Goal: Task Accomplishment & Management: Manage account settings

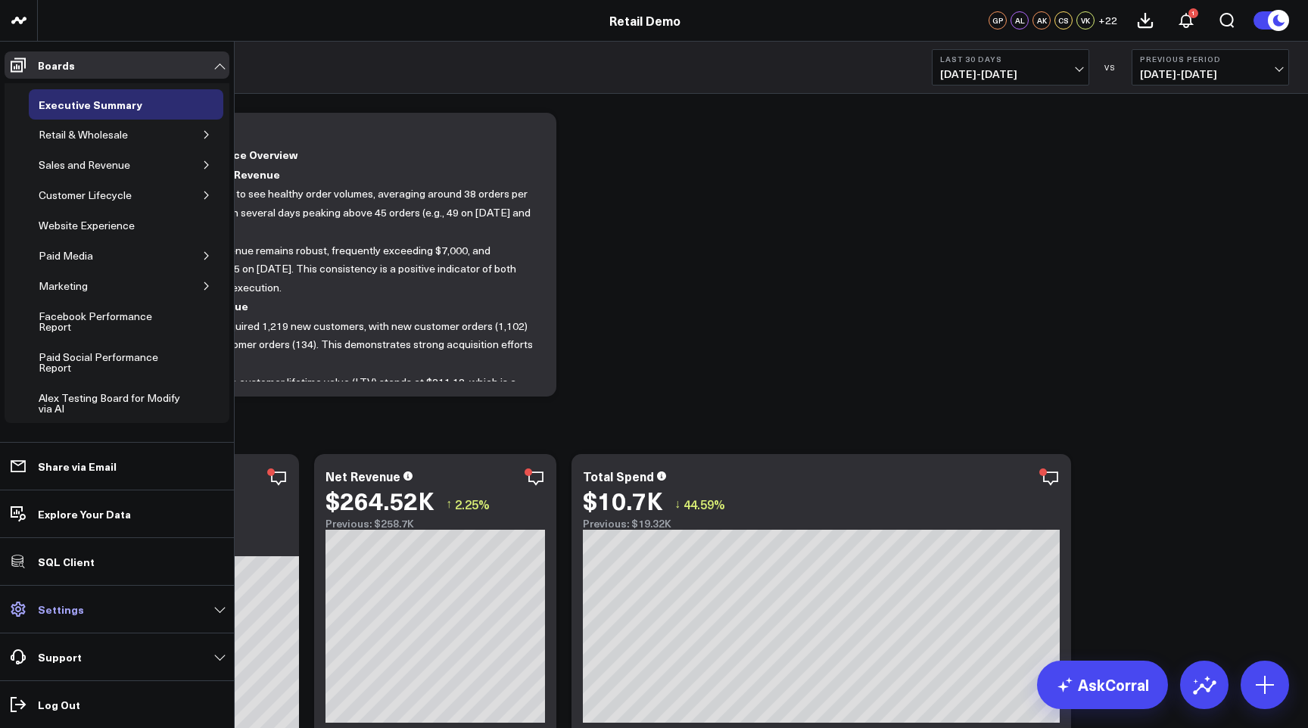
click at [16, 614] on icon at bounding box center [18, 609] width 14 height 15
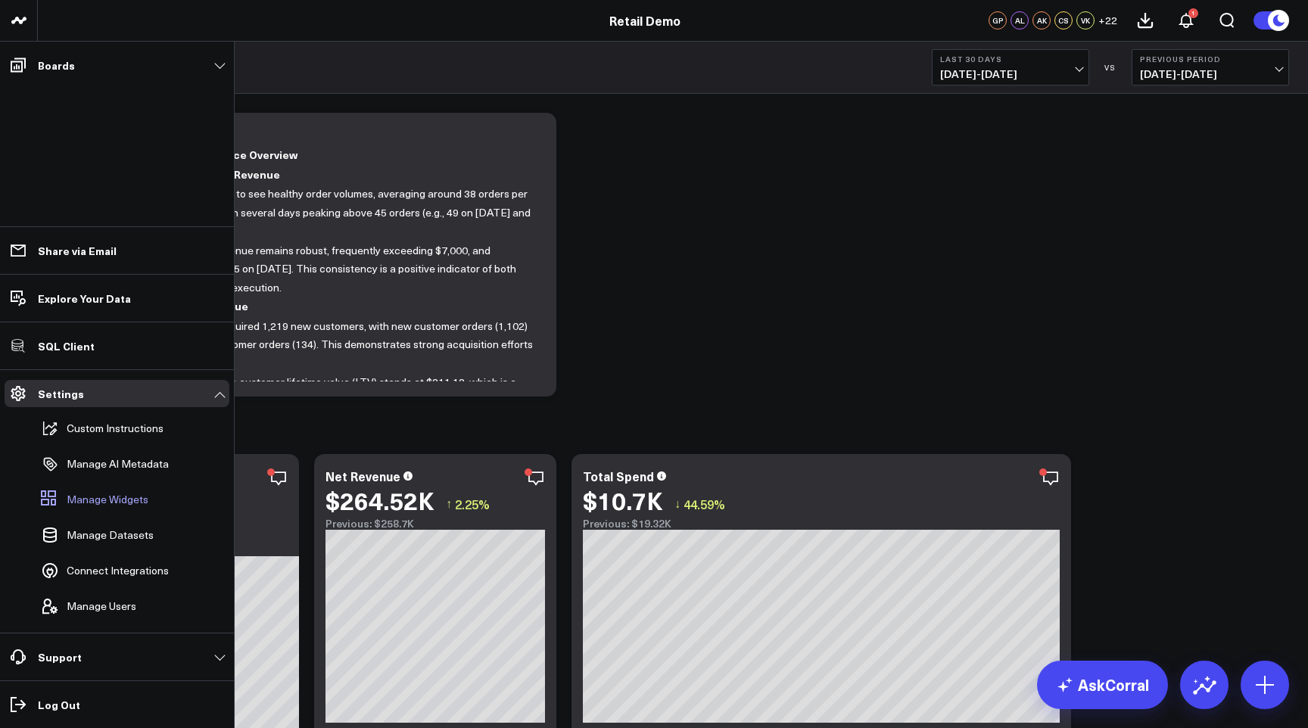
click at [152, 490] on link "Manage Widgets" at bounding box center [109, 499] width 149 height 33
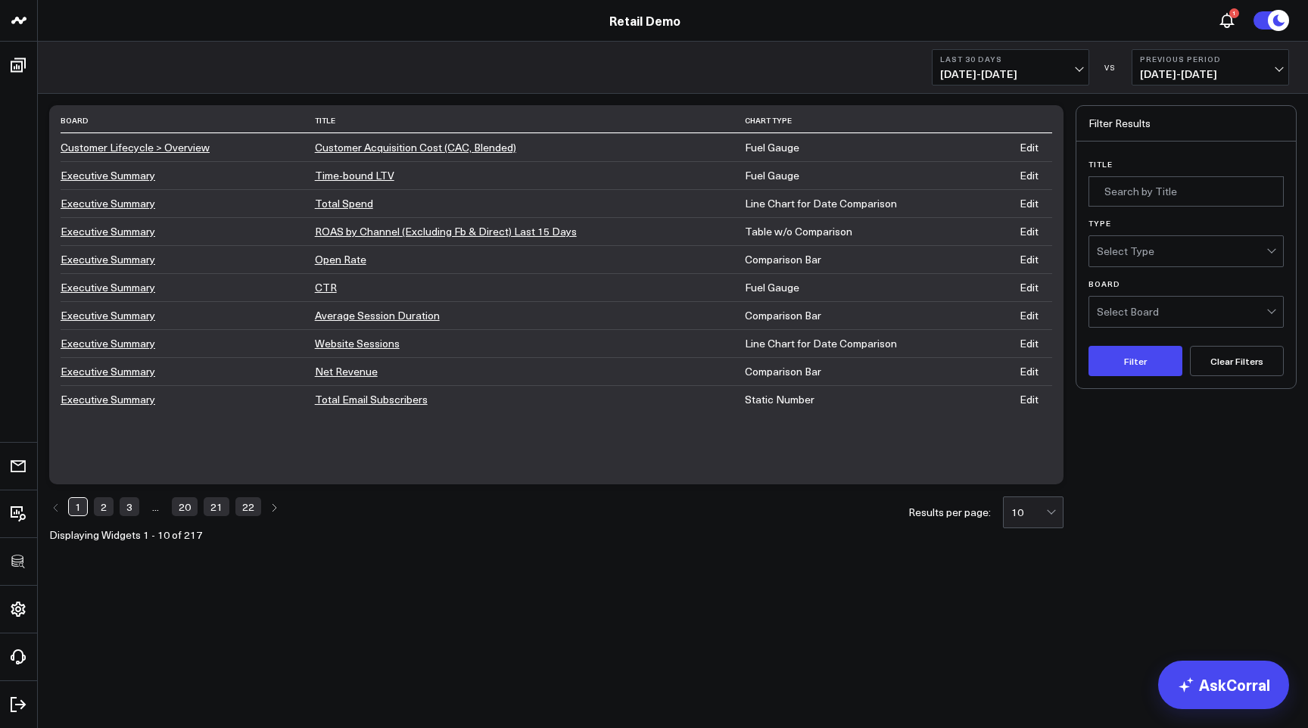
click at [356, 153] on link "Customer Acquisition Cost (CAC, Blended)" at bounding box center [415, 147] width 201 height 14
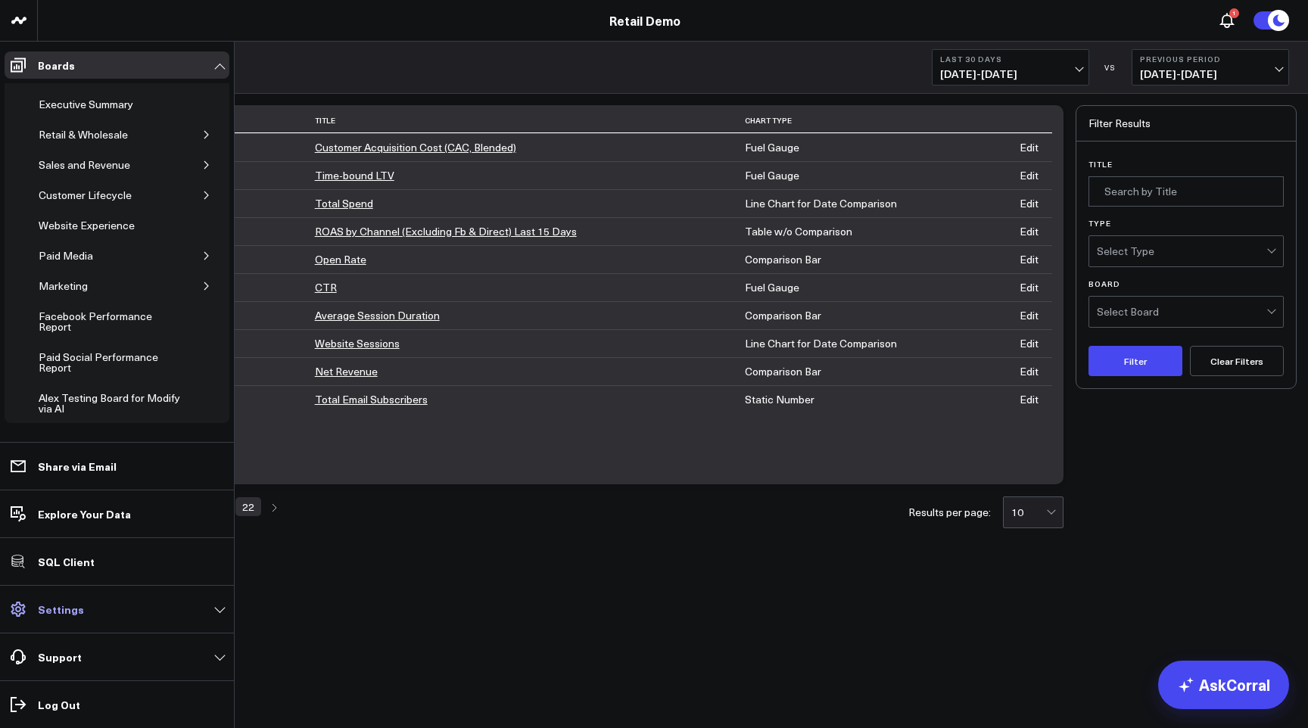
click at [34, 605] on link "Settings" at bounding box center [117, 609] width 225 height 27
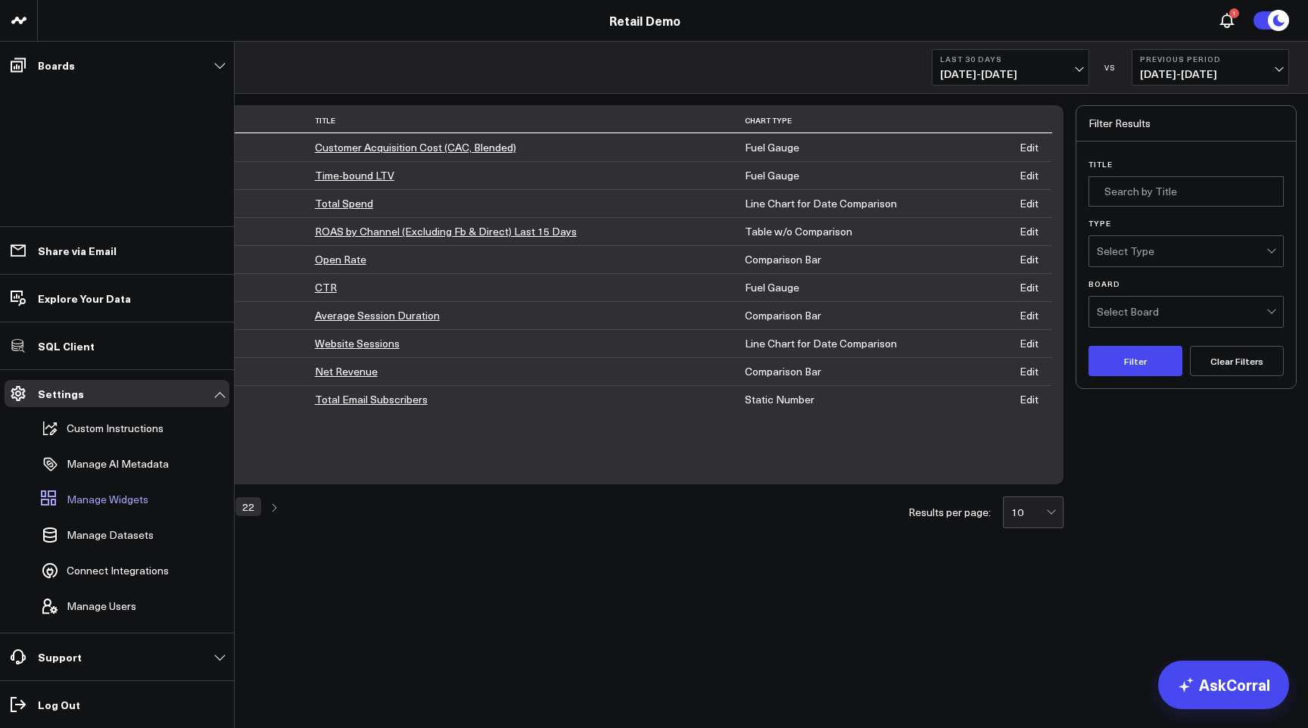
click at [122, 508] on link "Manage Widgets" at bounding box center [109, 499] width 149 height 33
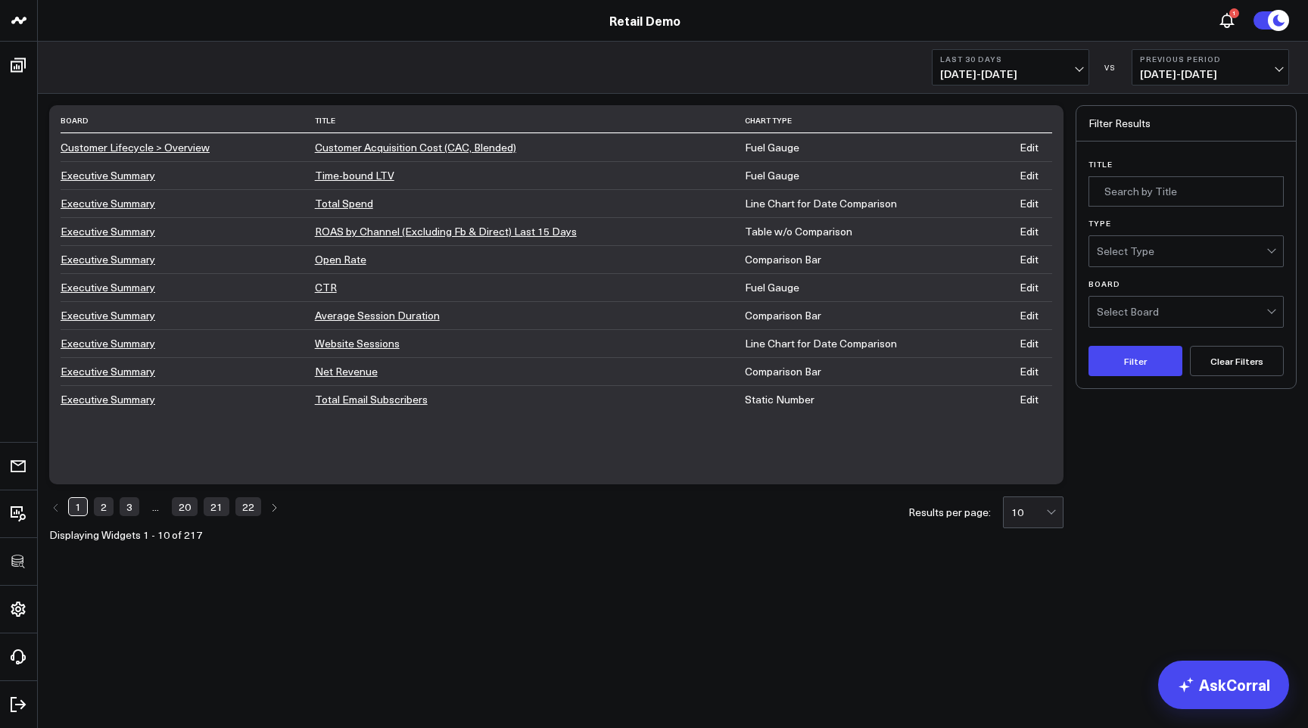
click at [1038, 147] on link "Edit" at bounding box center [1028, 147] width 19 height 14
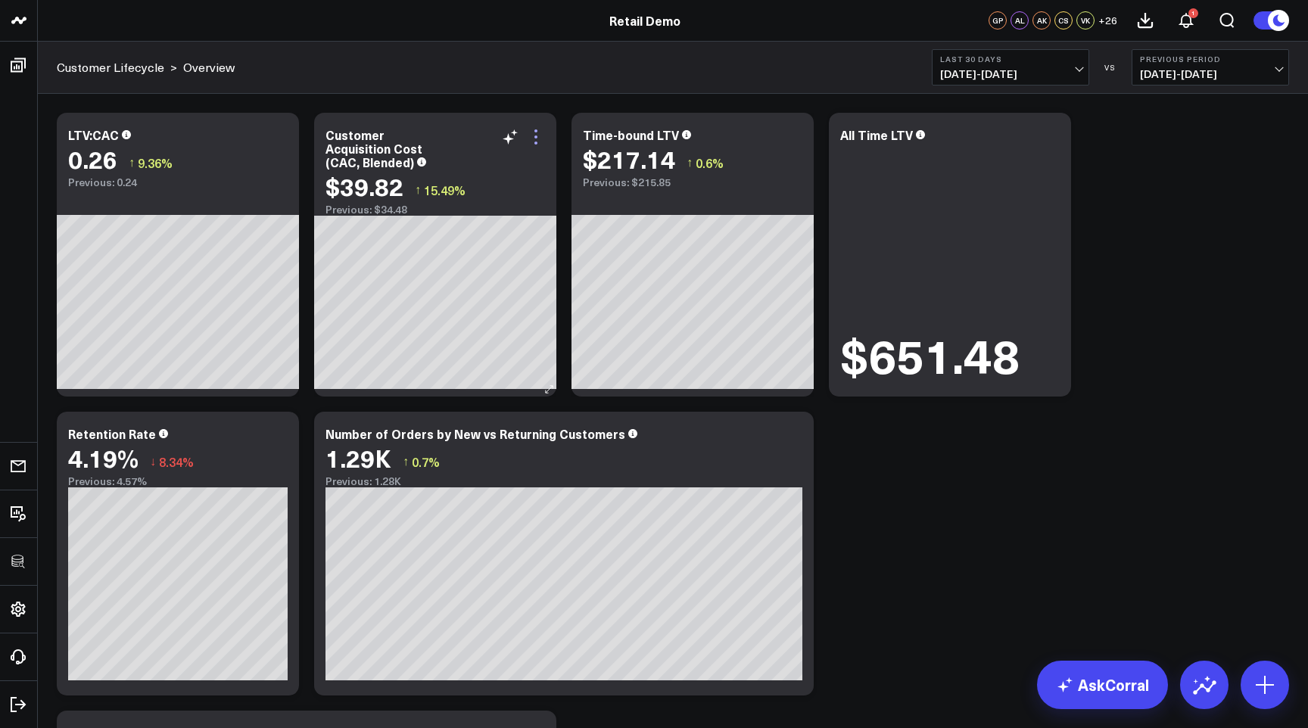
click at [543, 142] on icon at bounding box center [536, 137] width 18 height 18
click at [944, 515] on div "Modify via AI Copy link to widget Ask support Remove Create linked copy Executi…" at bounding box center [672, 703] width 1247 height 1196
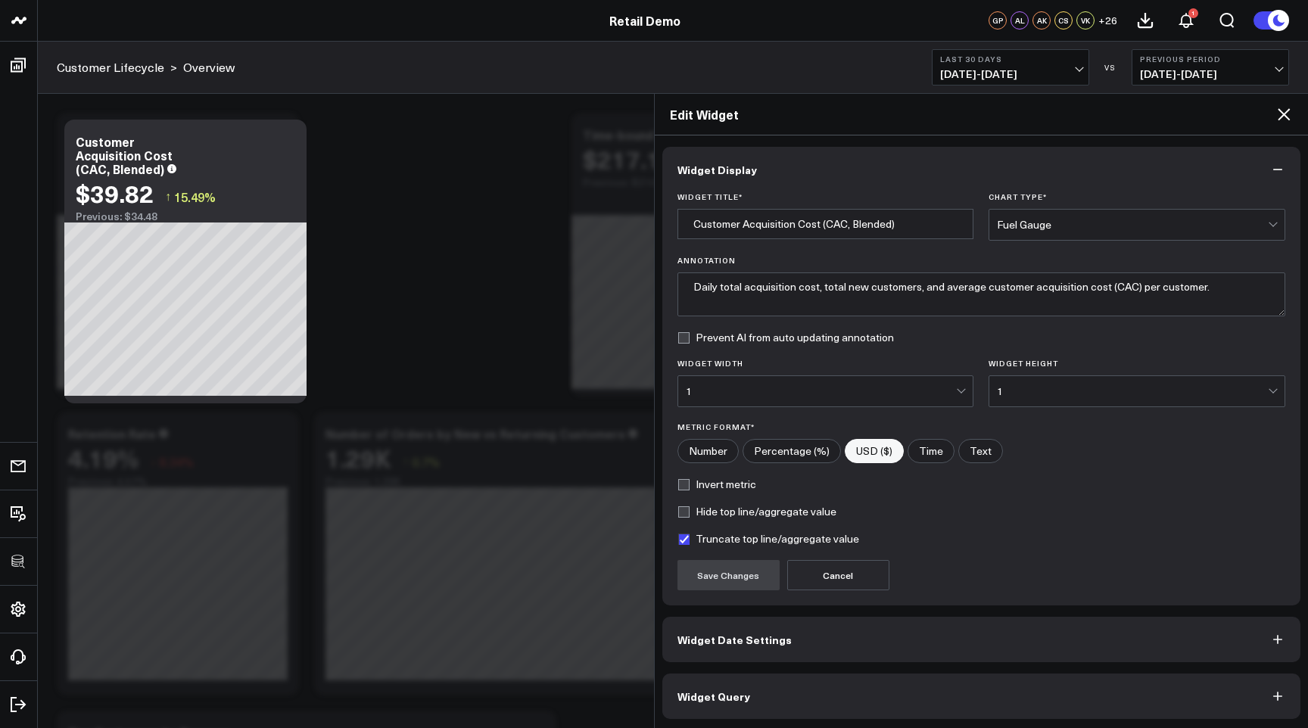
scroll to position [2, 0]
